Goal: Navigation & Orientation: Find specific page/section

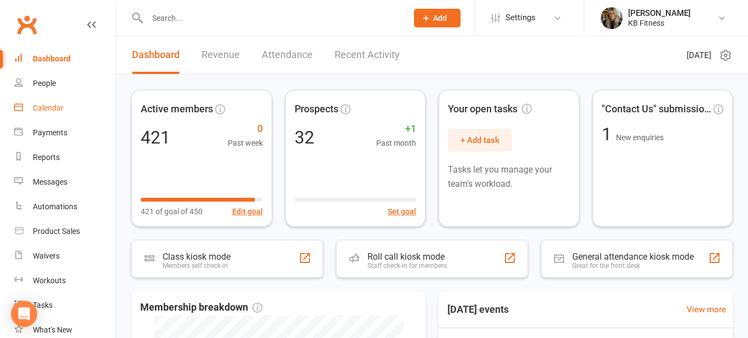
click at [45, 110] on div "Calendar" at bounding box center [48, 108] width 31 height 9
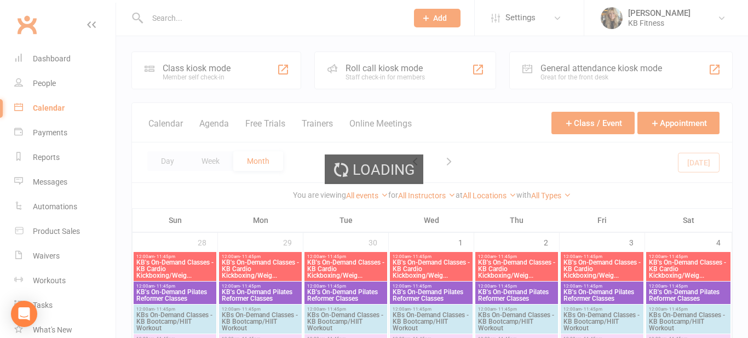
click at [167, 162] on div "Loading" at bounding box center [374, 169] width 748 height 338
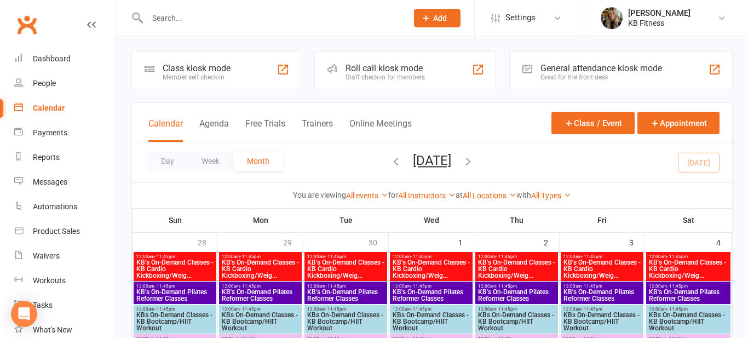
click at [167, 162] on button "Day" at bounding box center [167, 161] width 41 height 20
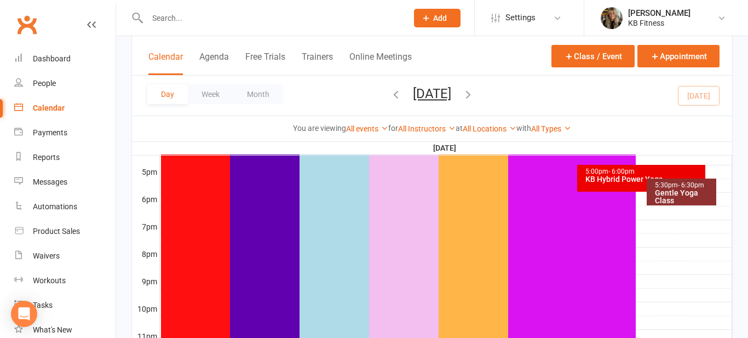
scroll to position [526, 0]
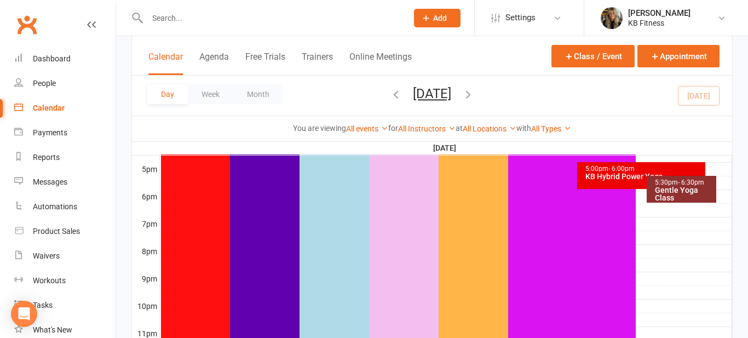
click at [630, 175] on div "KB Hybrid Power Yoga" at bounding box center [644, 177] width 118 height 8
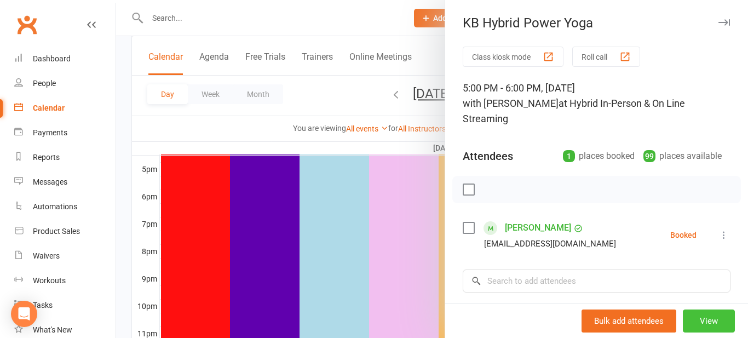
click at [714, 318] on button "View" at bounding box center [709, 321] width 52 height 23
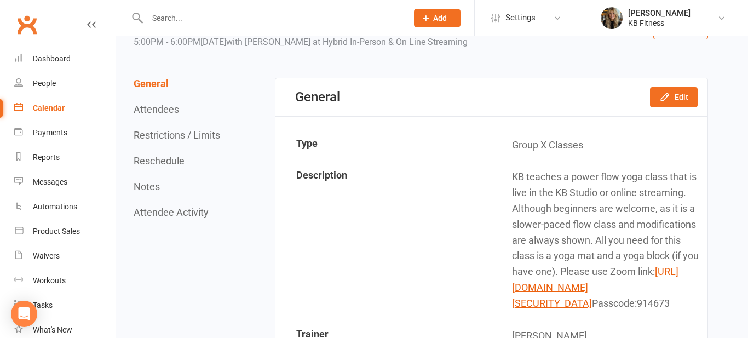
scroll to position [88, 0]
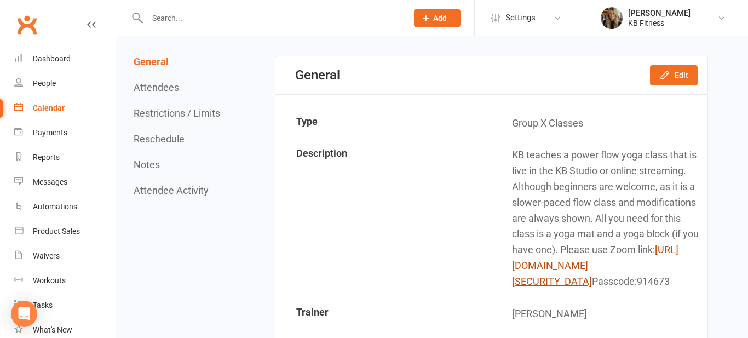
click at [666, 279] on link "[URL][DOMAIN_NAME][SECURITY_DATA]" at bounding box center [595, 265] width 167 height 43
